Goal: Information Seeking & Learning: Learn about a topic

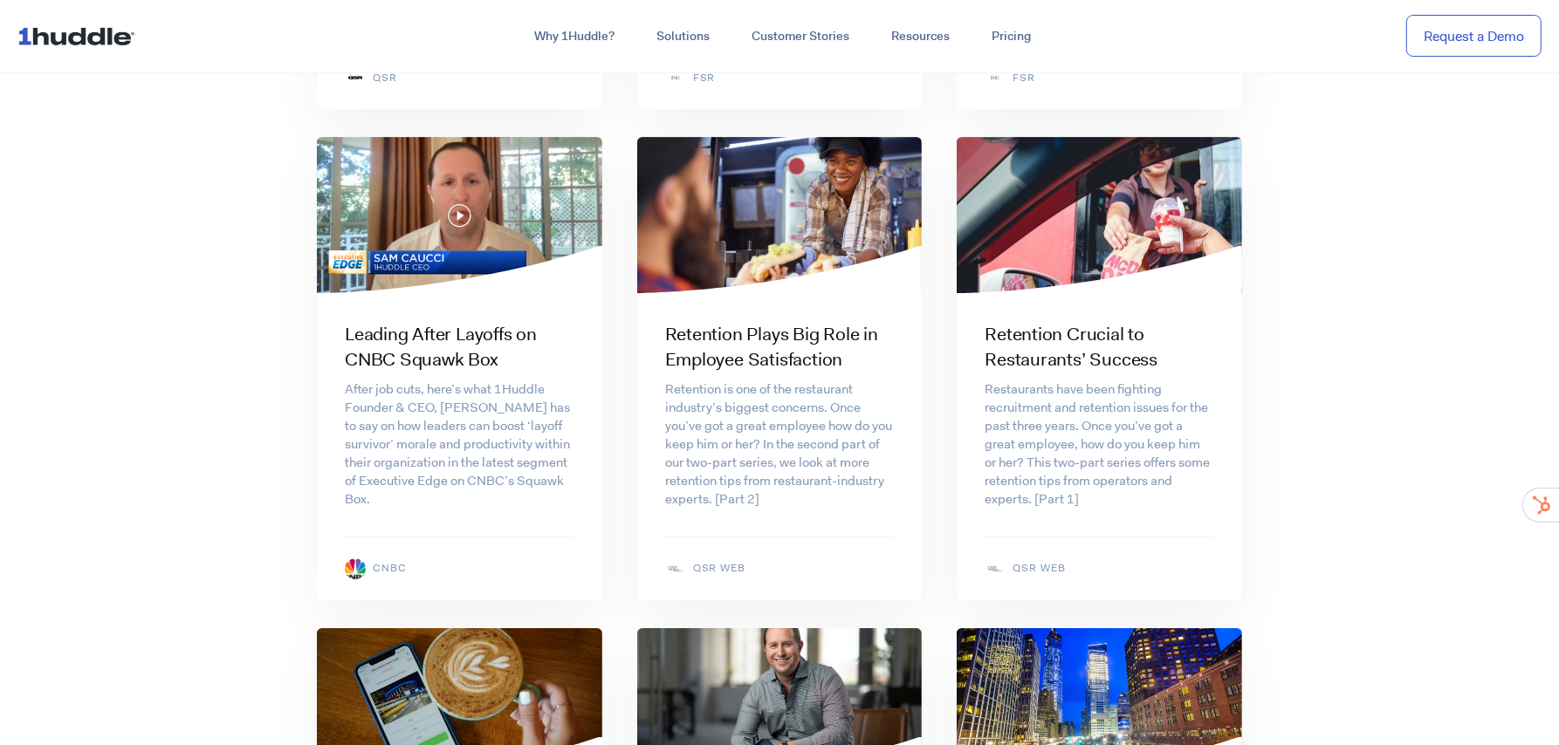
scroll to position [5649, 0]
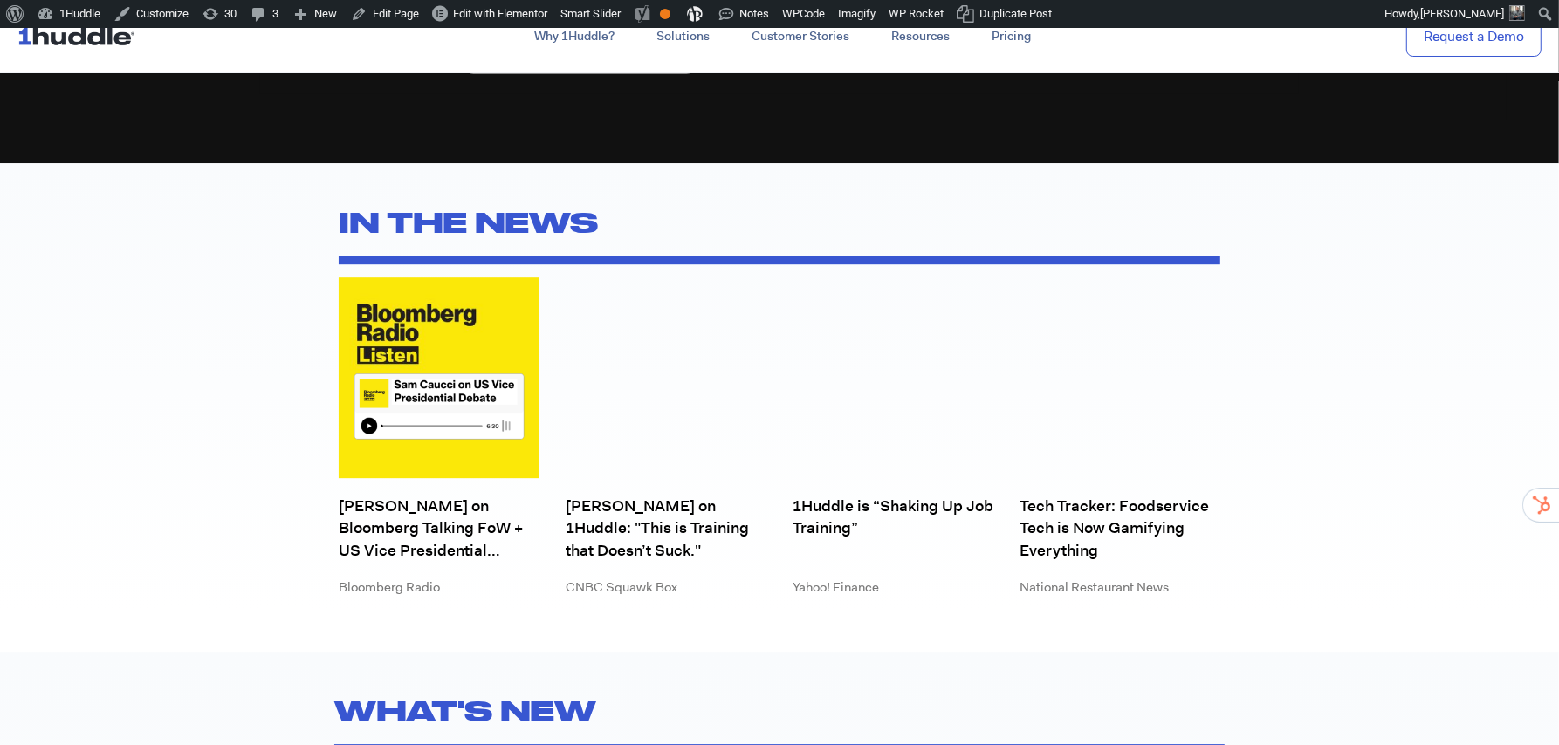
scroll to position [4819, 0]
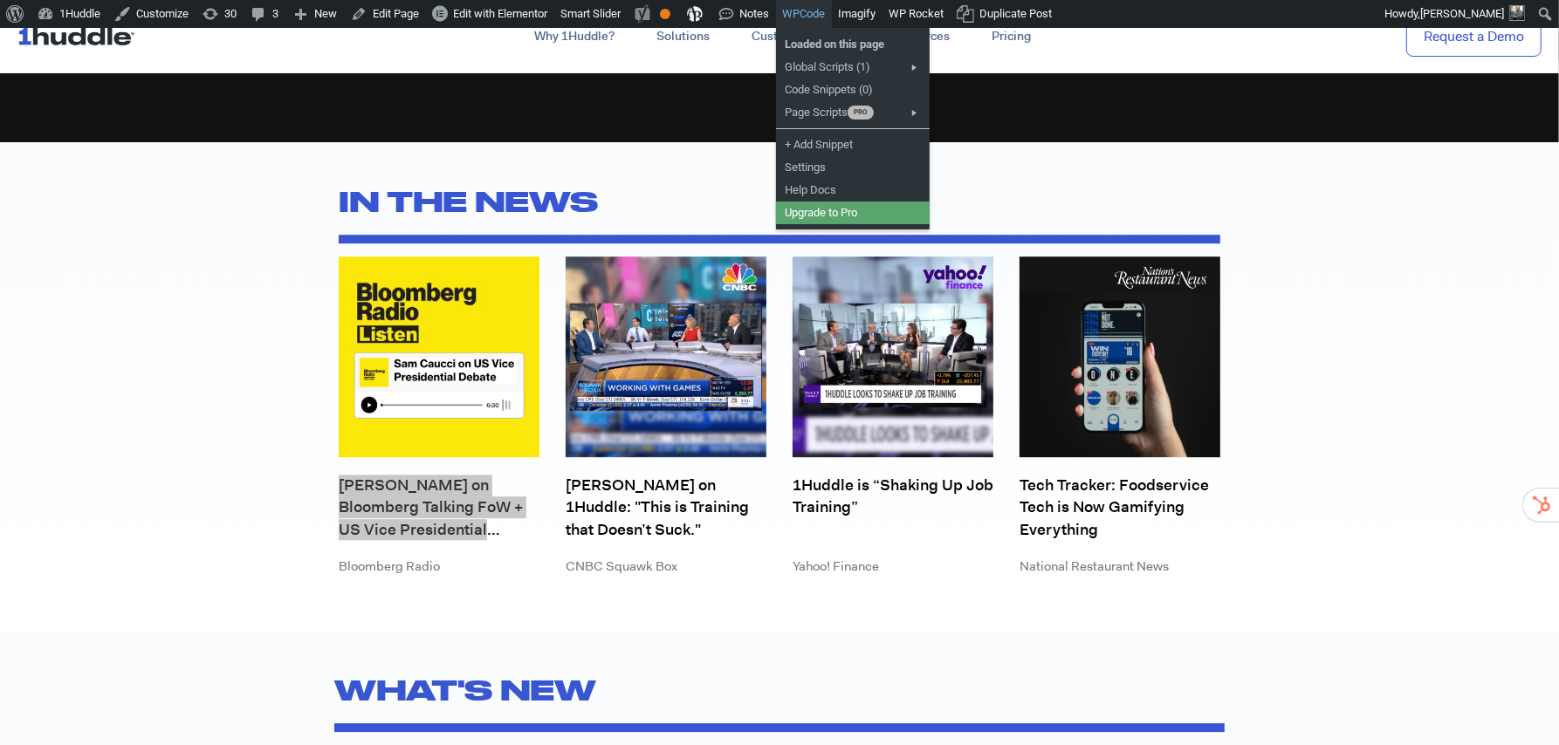
drag, startPoint x: 422, startPoint y: 519, endPoint x: 839, endPoint y: 26, distance: 645.4
click at [0, 0] on body "About WordPress About WordPress Get Involved WordPress.org Documentation Learn …" at bounding box center [779, 291] width 1559 height 10164
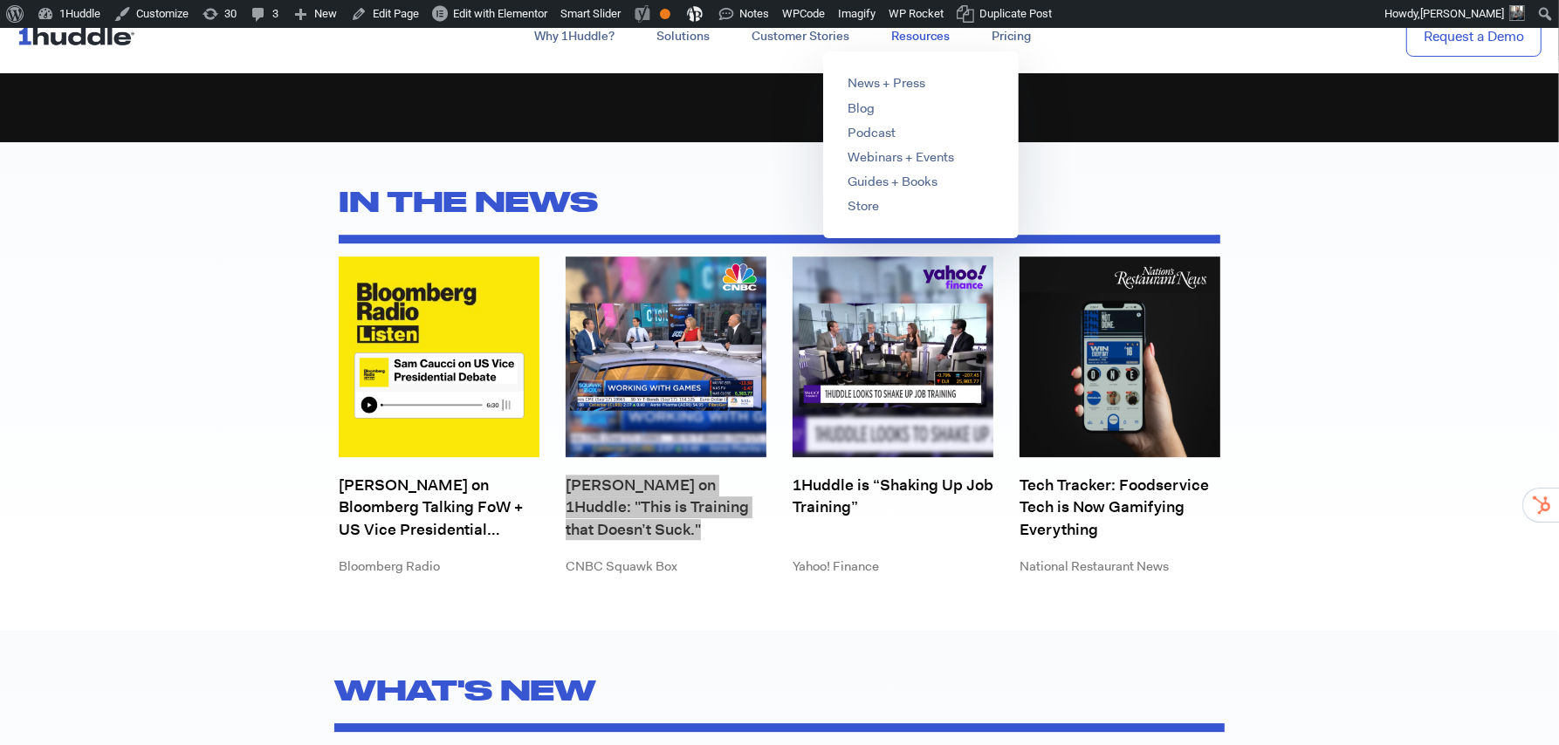
drag, startPoint x: 644, startPoint y: 500, endPoint x: 970, endPoint y: 37, distance: 566.4
click at [0, 0] on body "About WordPress About WordPress Get Involved WordPress.org Documentation Learn …" at bounding box center [779, 291] width 1559 height 10164
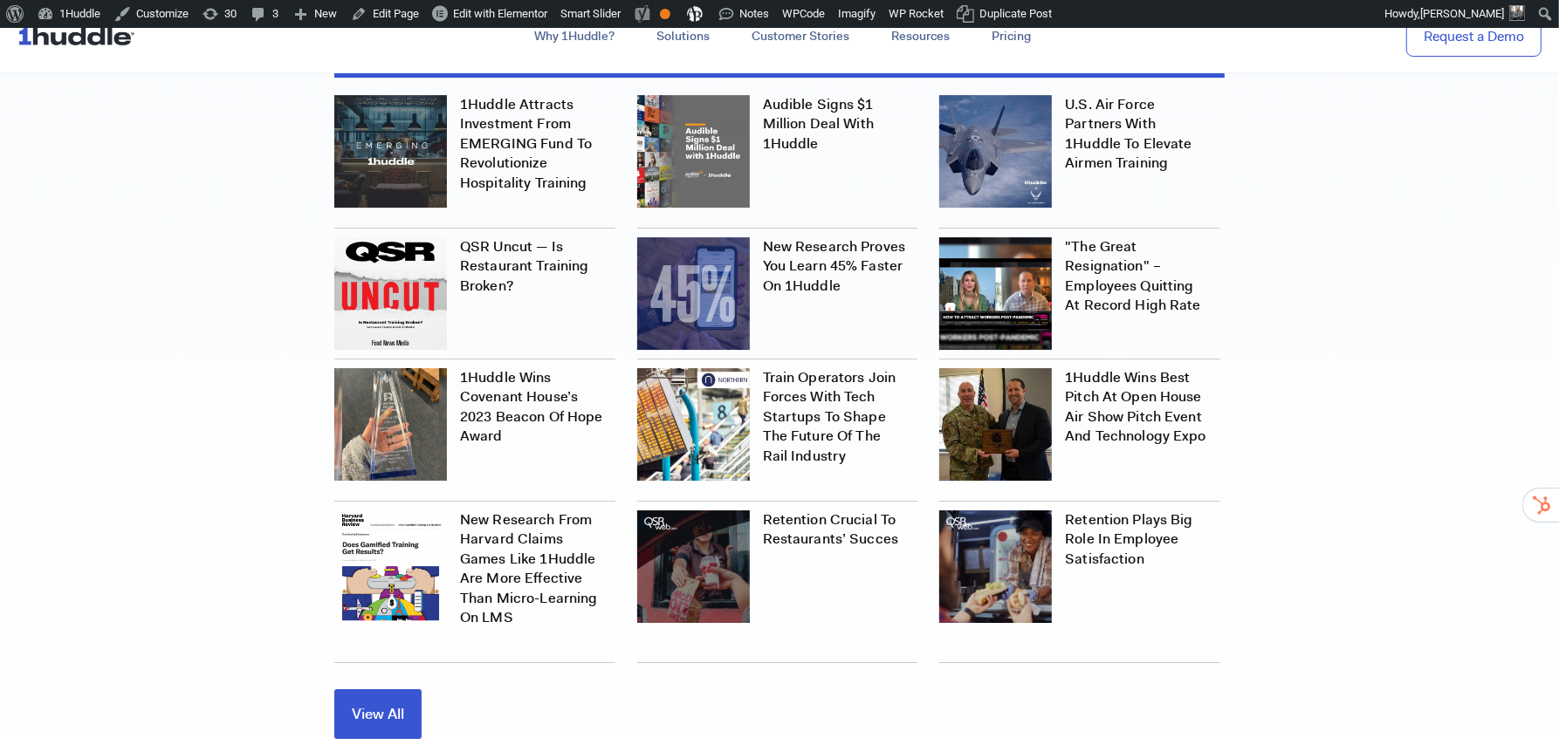
scroll to position [5446, 0]
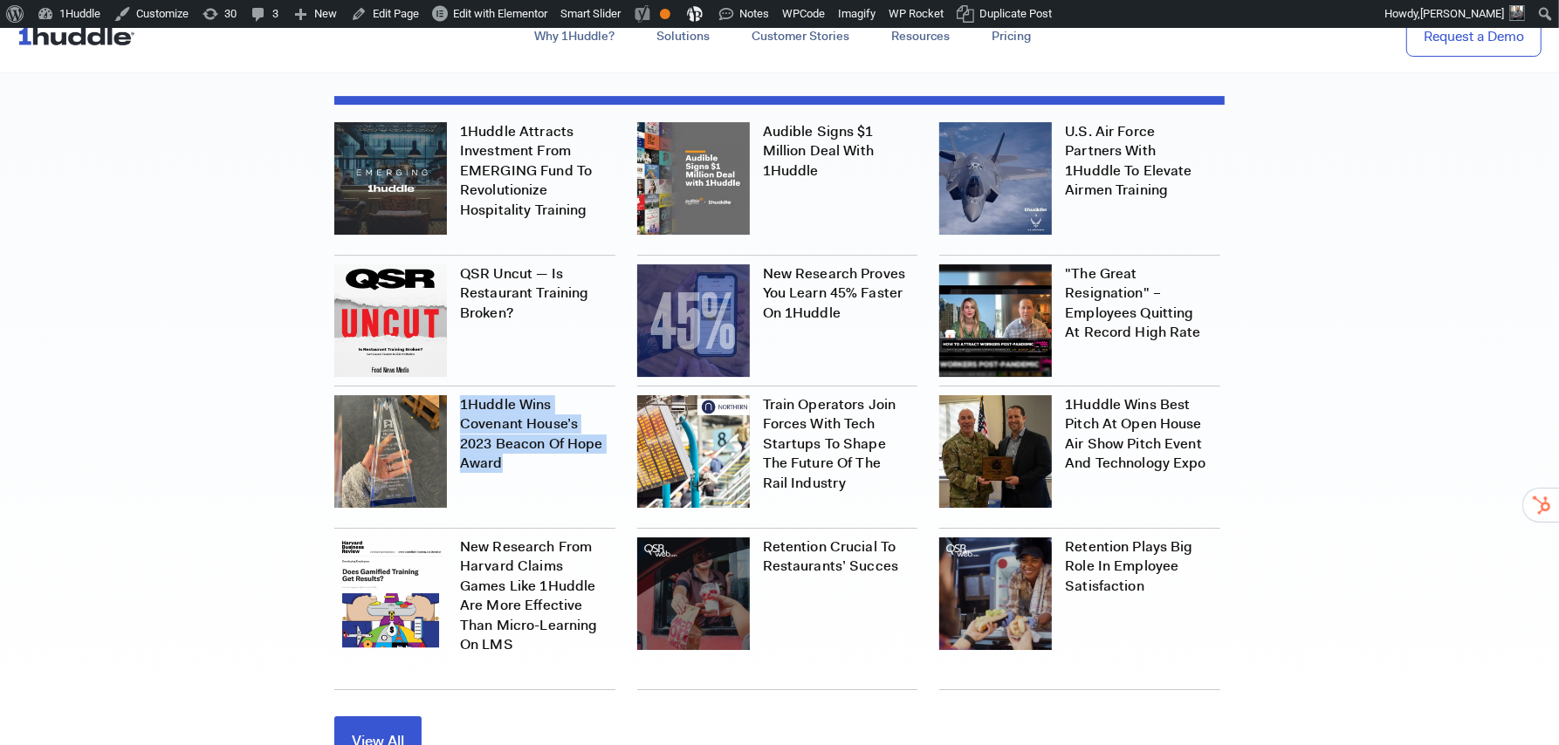
drag, startPoint x: 473, startPoint y: 434, endPoint x: 861, endPoint y: 81, distance: 523.9
click at [796, 136] on link "Audible Signs $1 Million Deal with 1Huddle" at bounding box center [818, 151] width 111 height 58
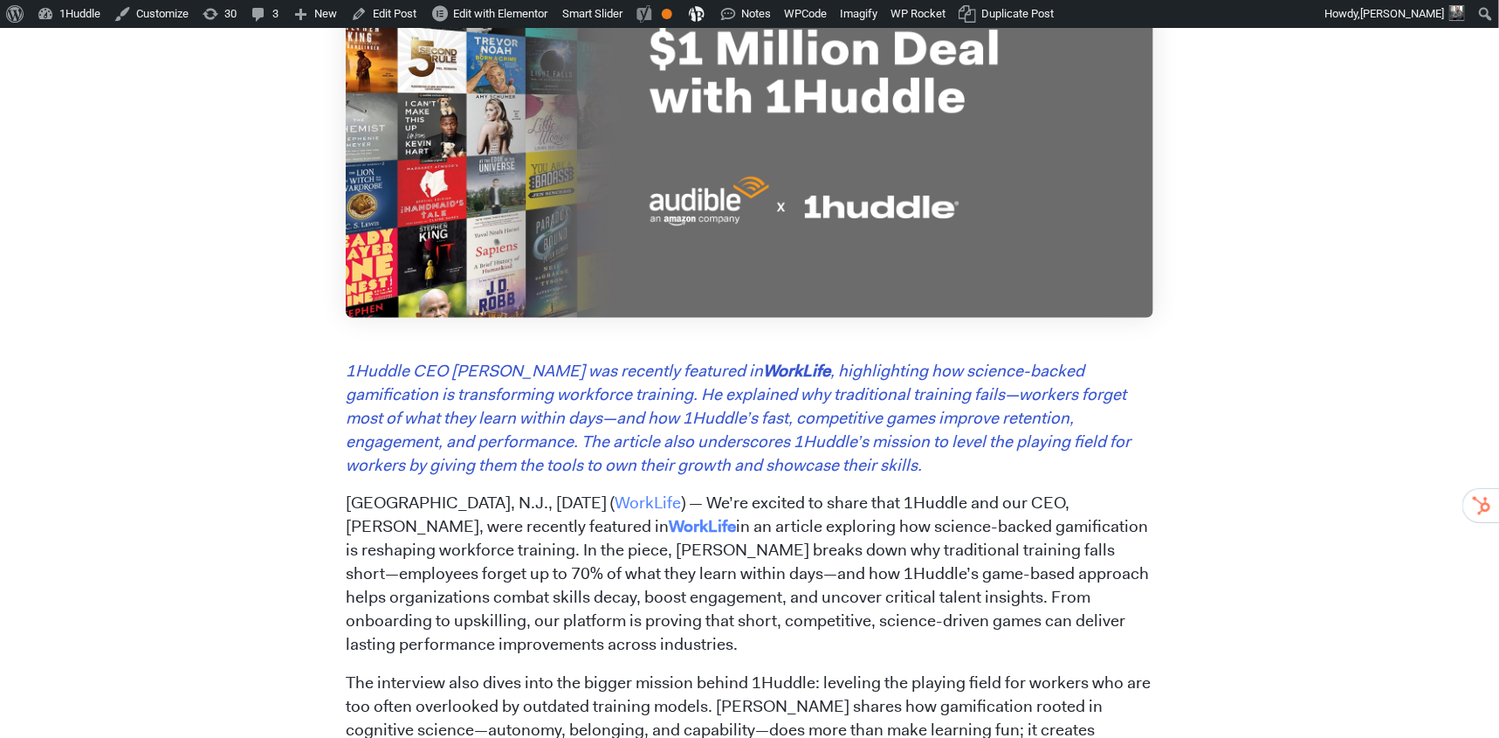
scroll to position [498, 0]
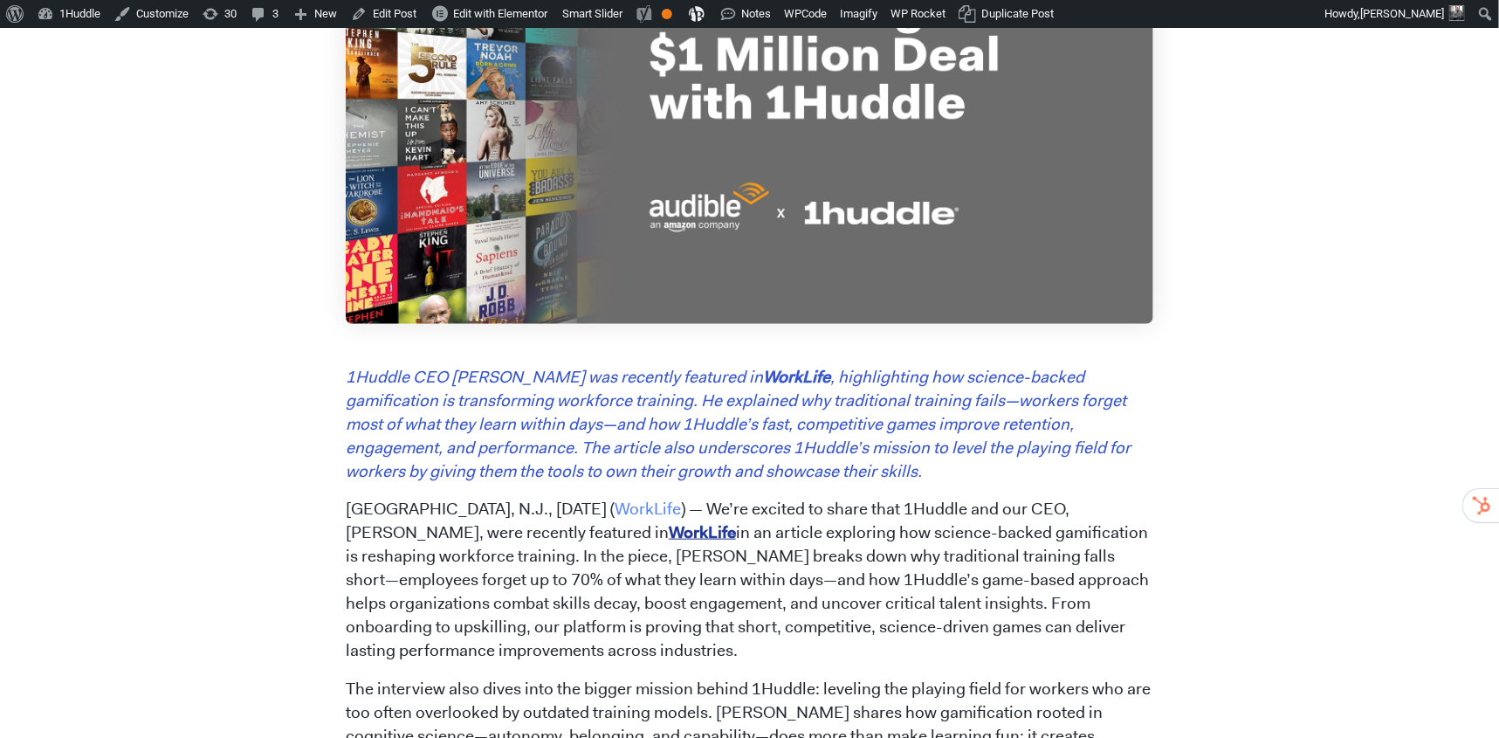
click at [669, 537] on link "WorkLife" at bounding box center [702, 532] width 67 height 22
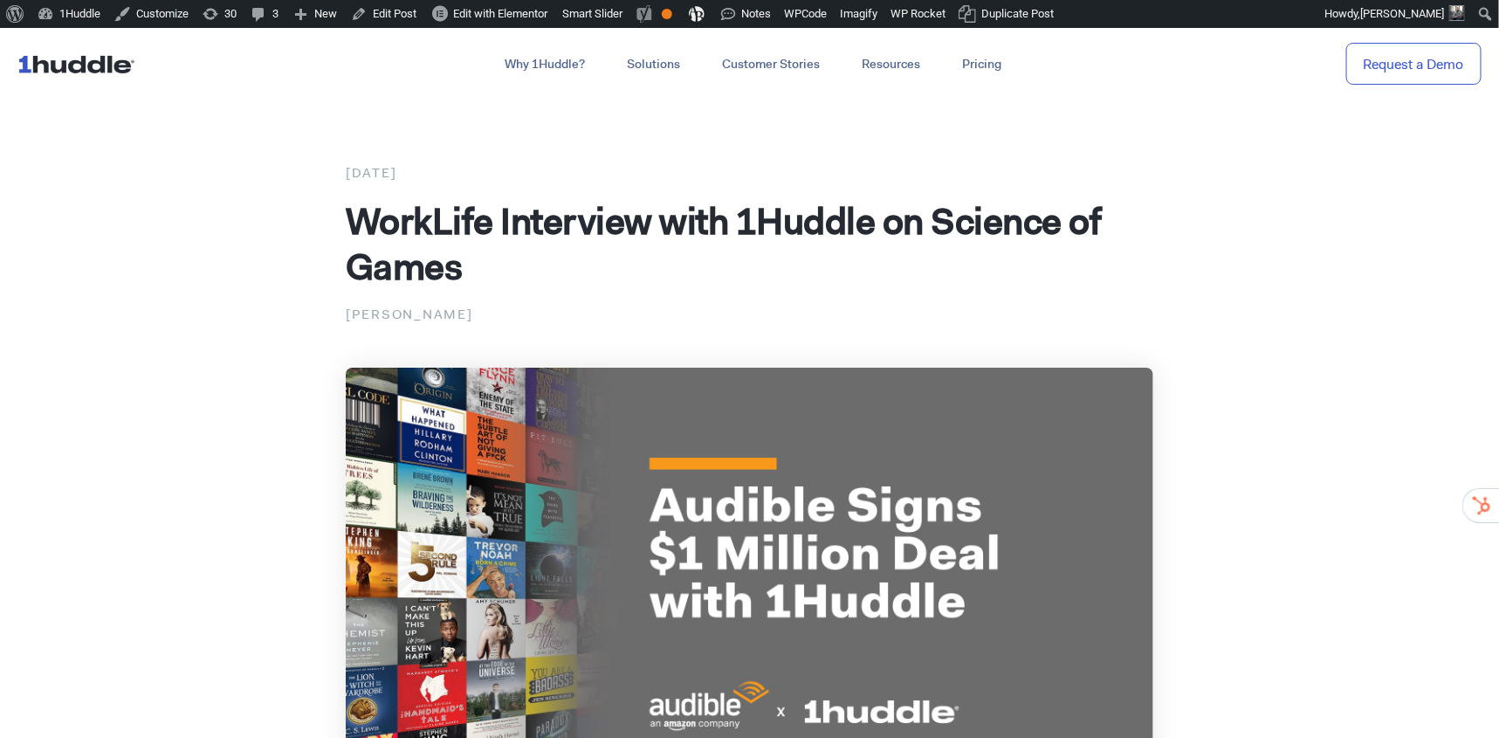
click at [904, 515] on img at bounding box center [749, 594] width 807 height 454
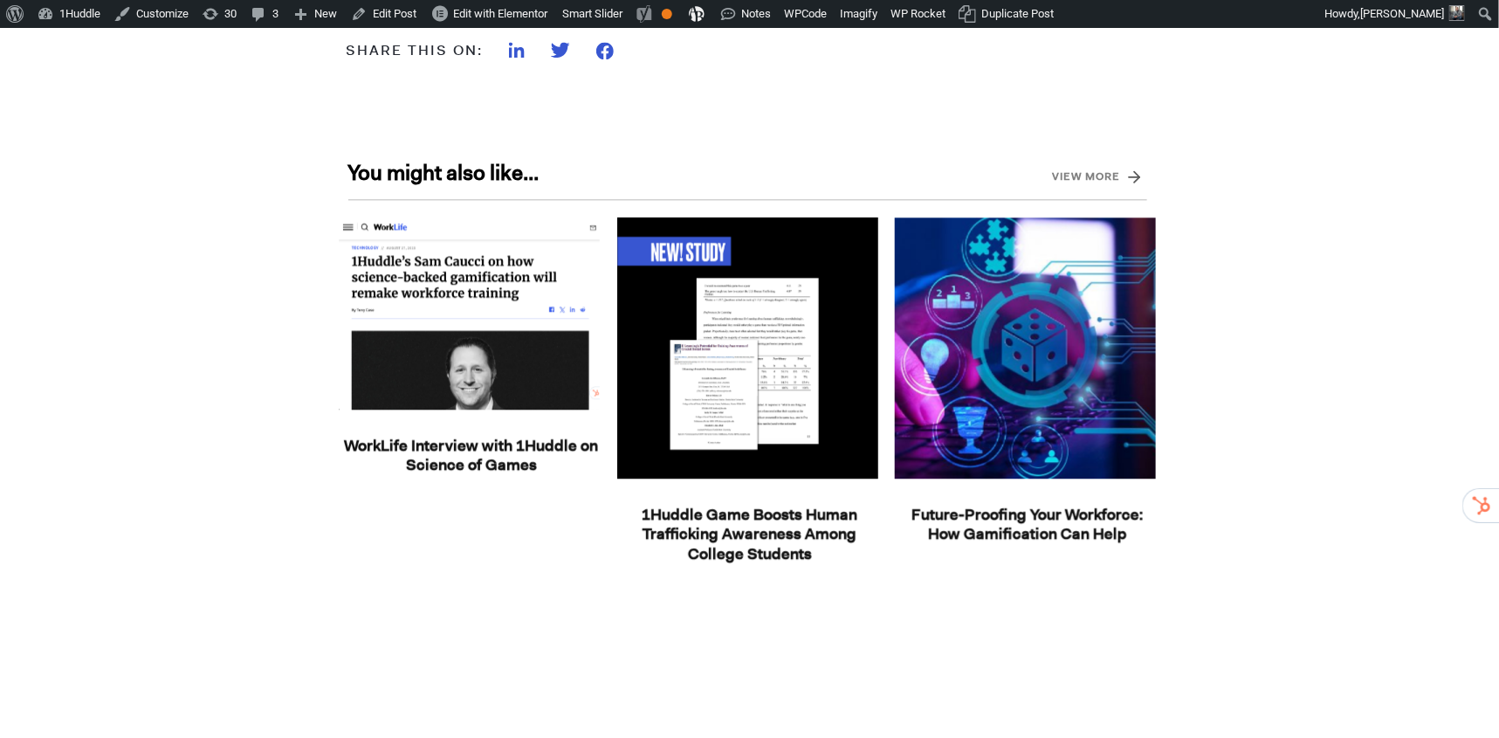
scroll to position [1549, 0]
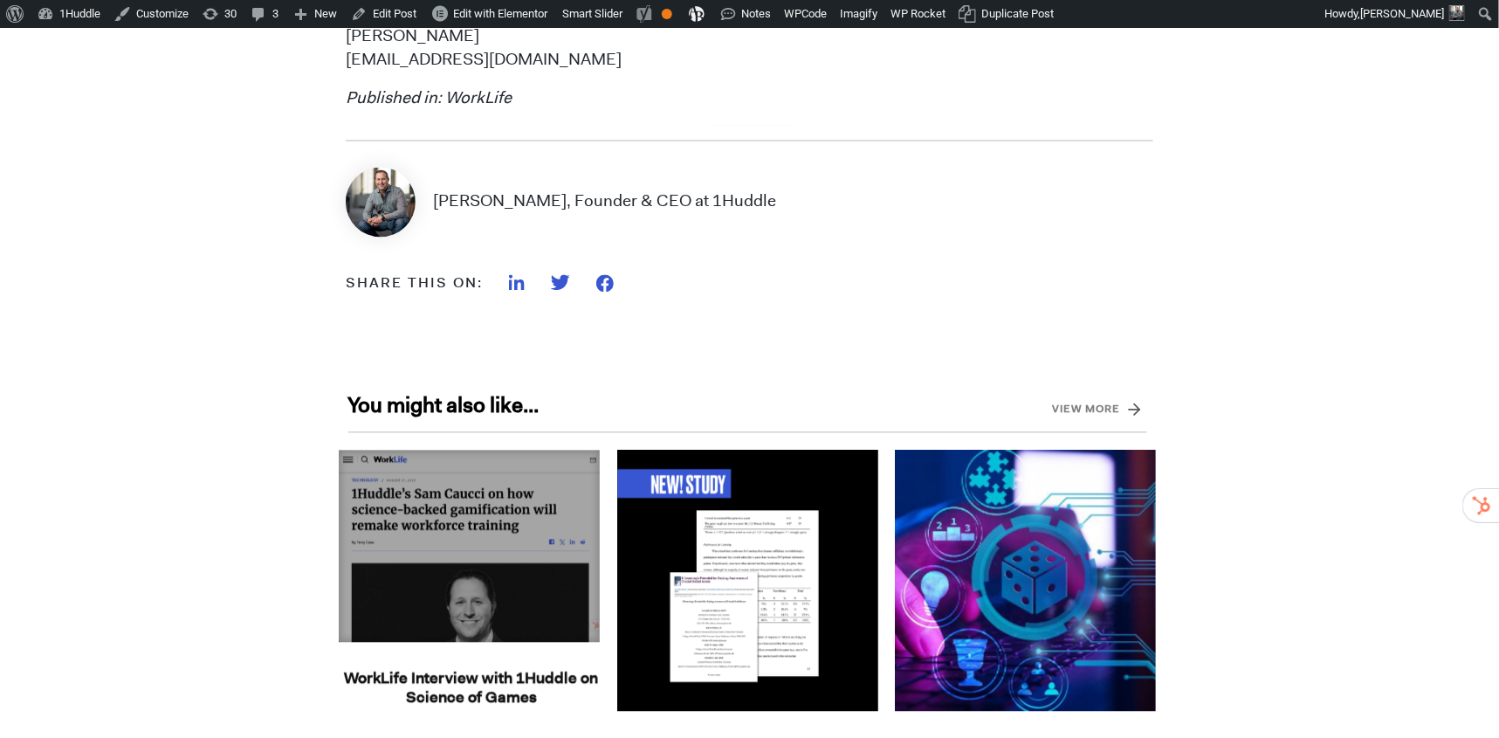
click at [423, 596] on span "1 / 30" at bounding box center [469, 546] width 261 height 192
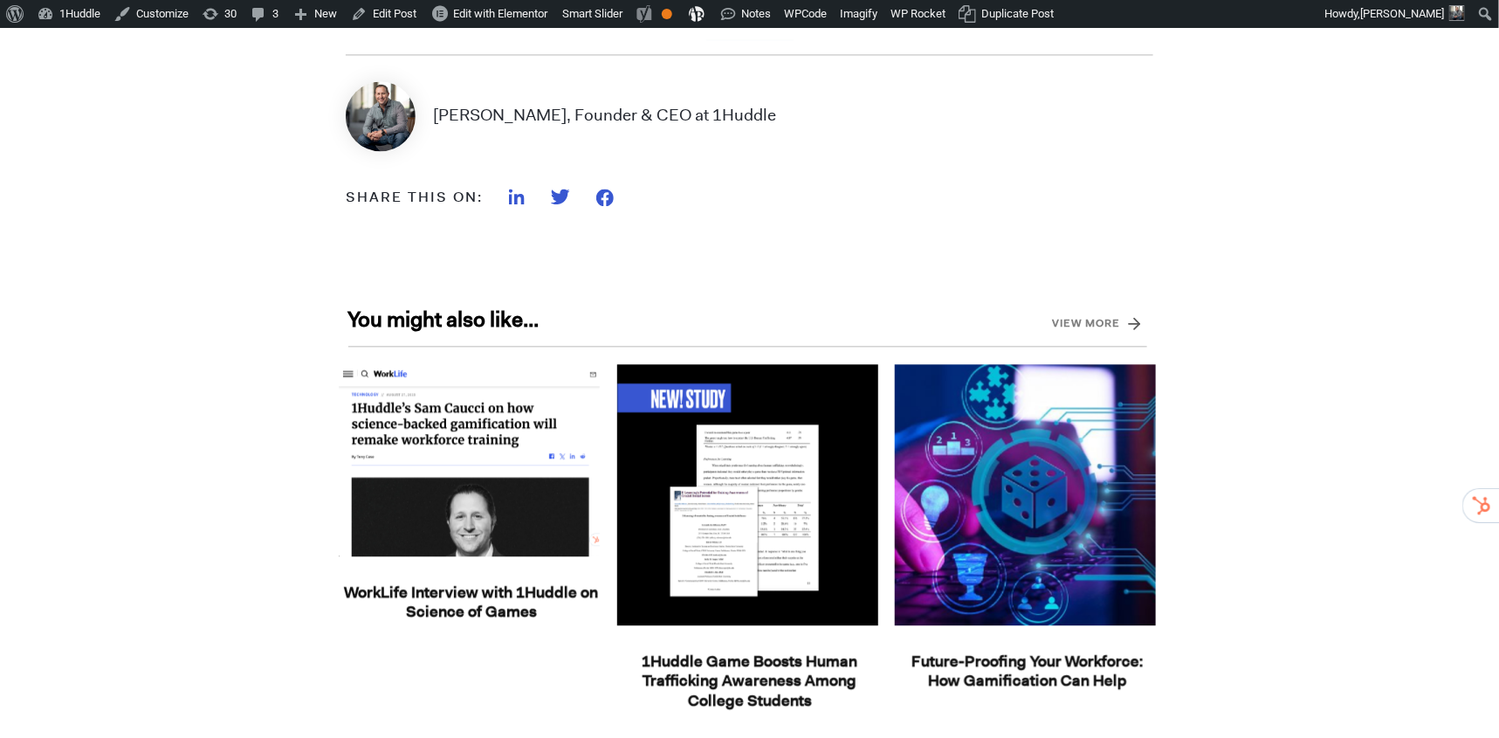
scroll to position [1699, 0]
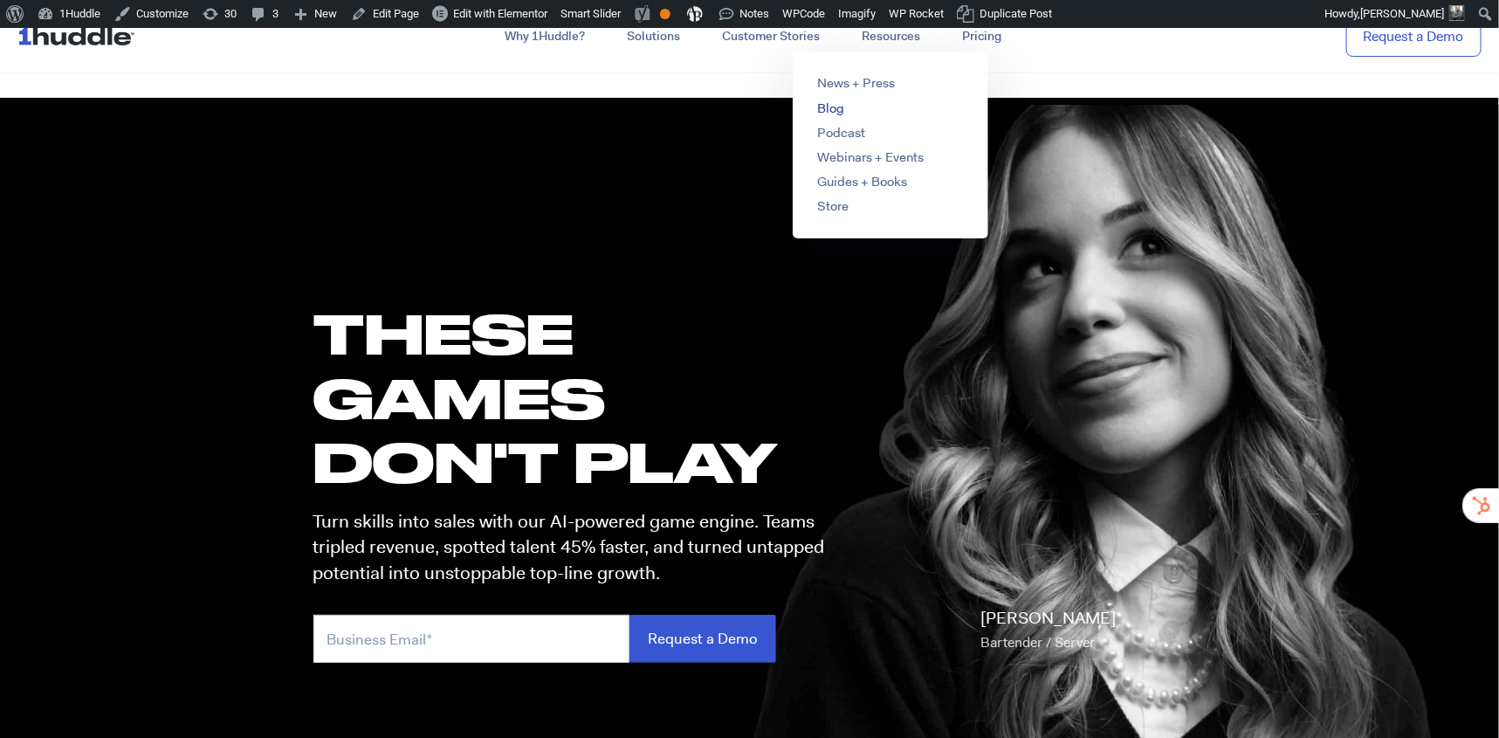
click at [832, 106] on link "Blog" at bounding box center [830, 108] width 27 height 17
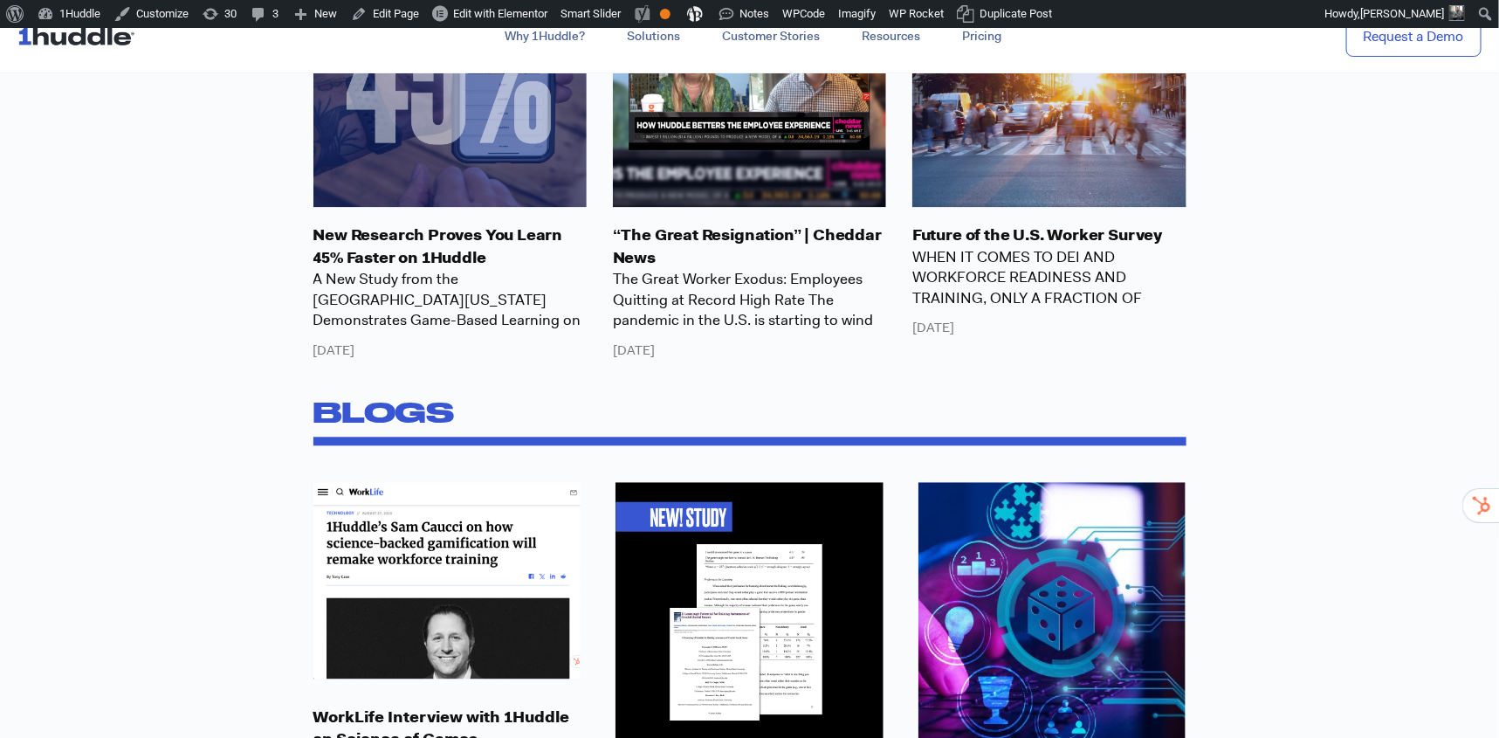
scroll to position [2023, 0]
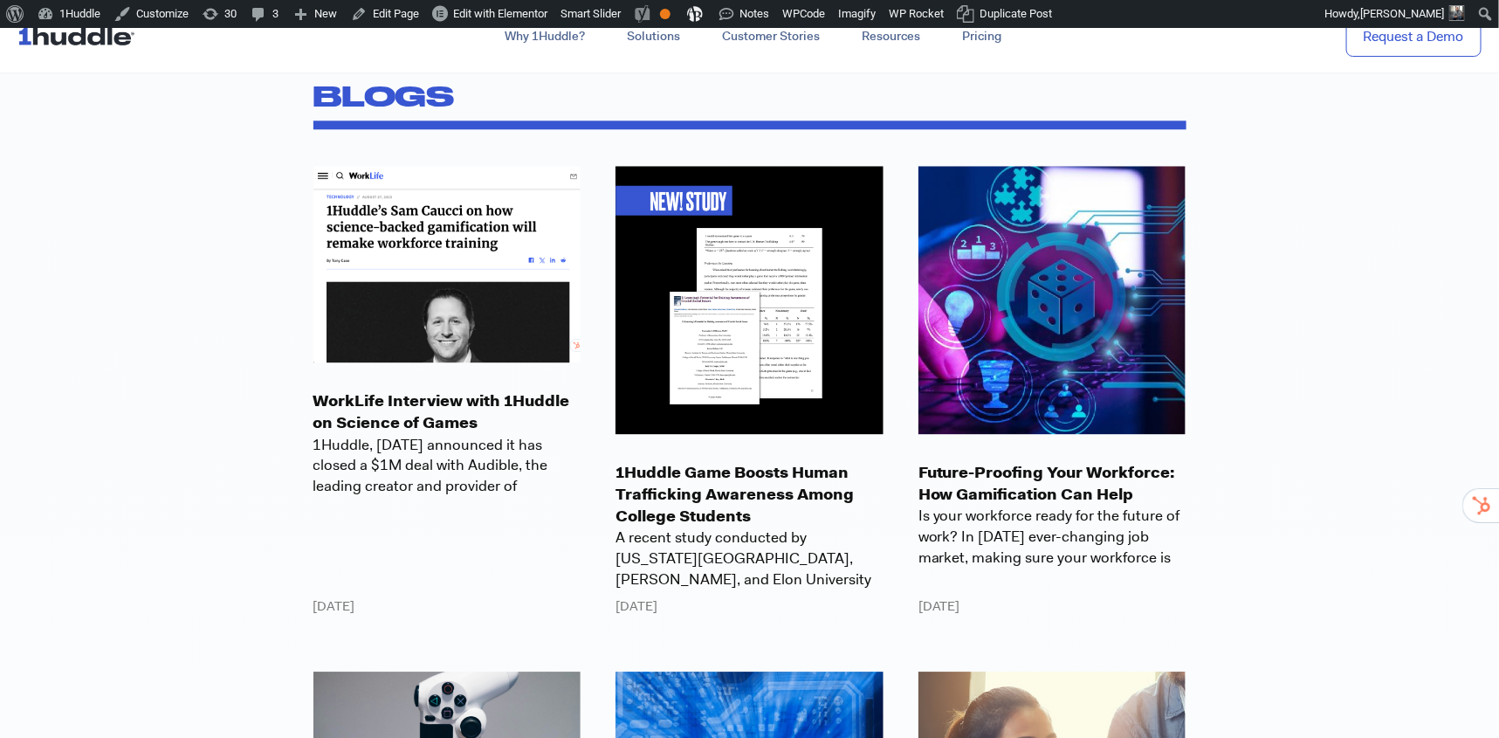
click at [476, 310] on img at bounding box center [447, 264] width 268 height 196
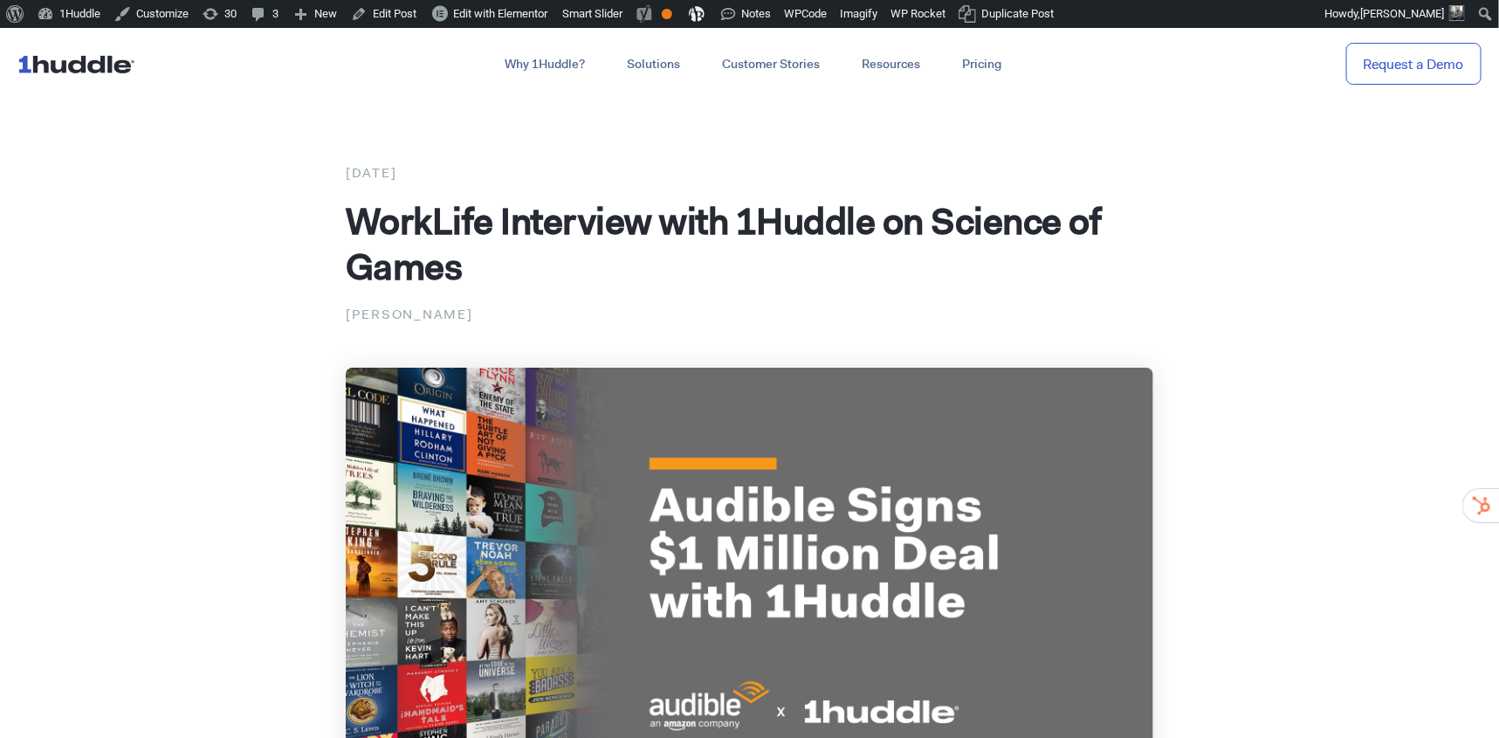
click at [617, 477] on img at bounding box center [749, 594] width 807 height 454
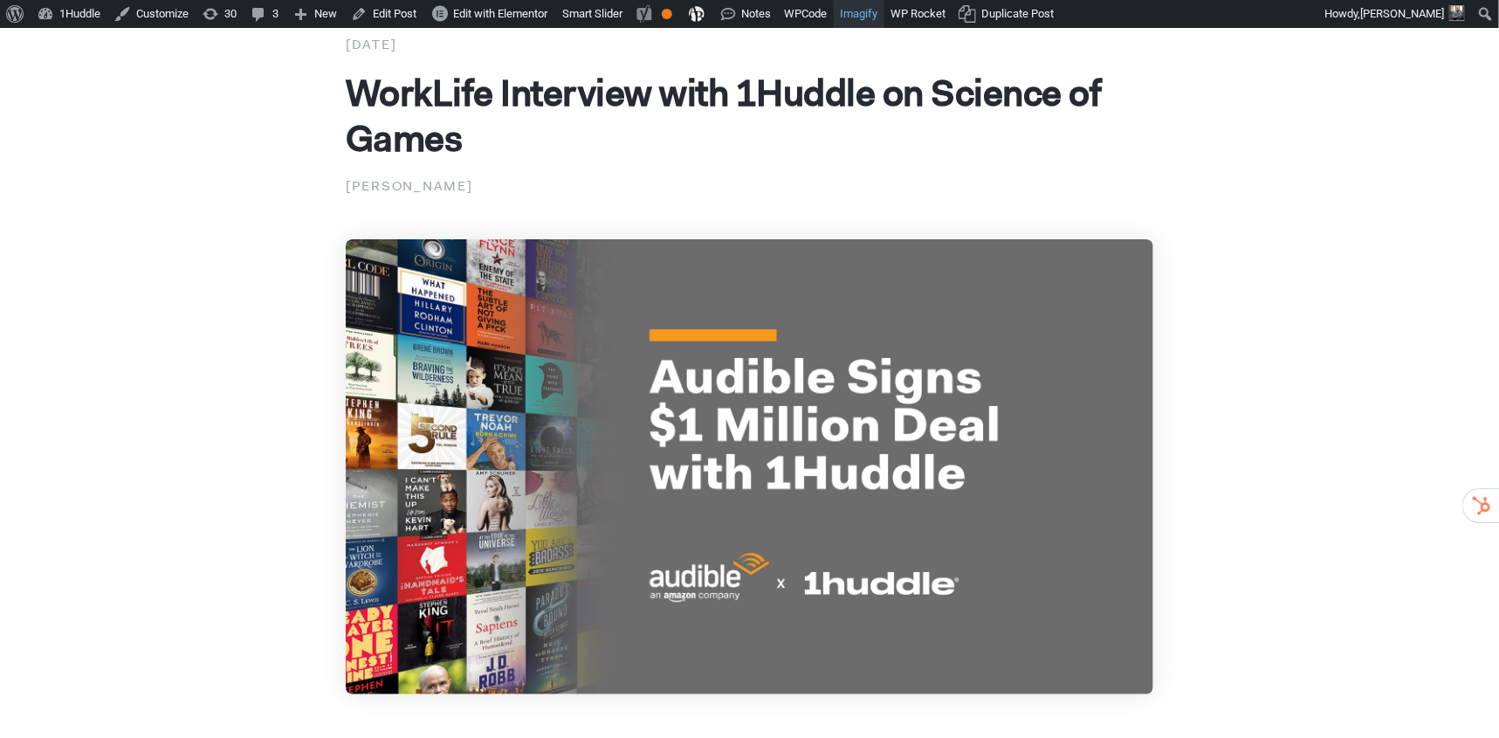
scroll to position [134, 0]
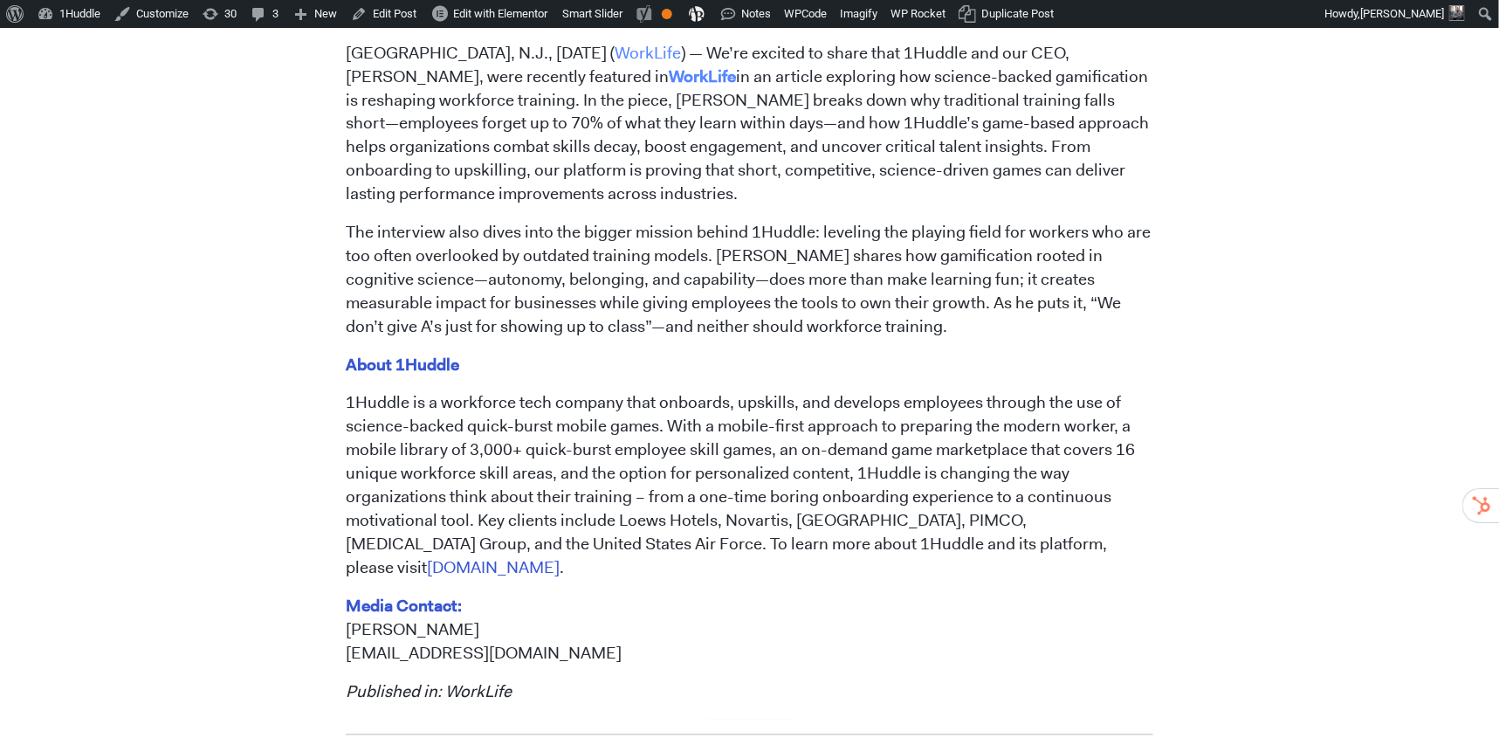
scroll to position [1414, 0]
